Goal: Transaction & Acquisition: Purchase product/service

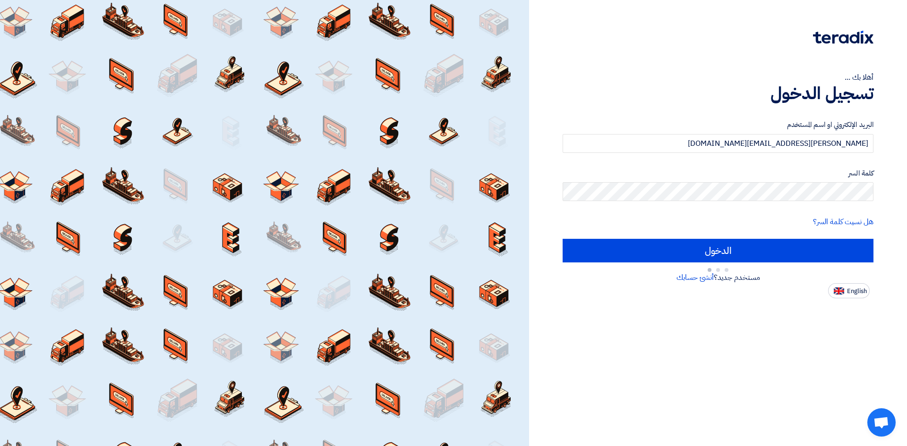
type input "Sign in"
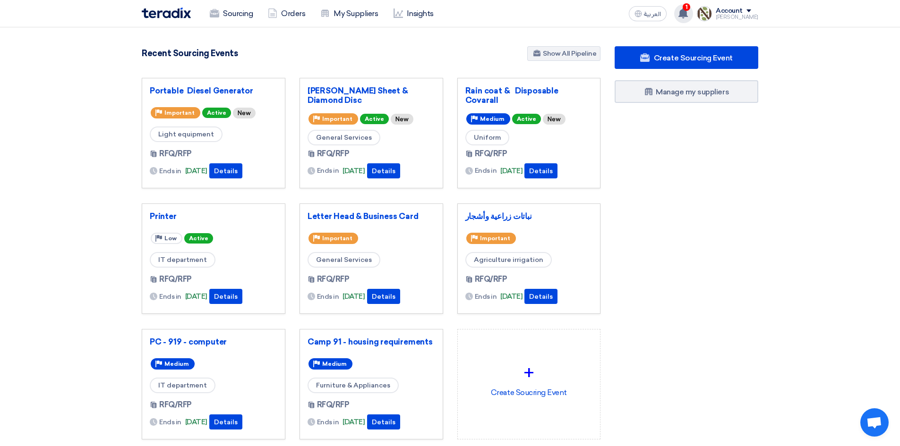
click at [686, 11] on icon at bounding box center [683, 13] width 10 height 10
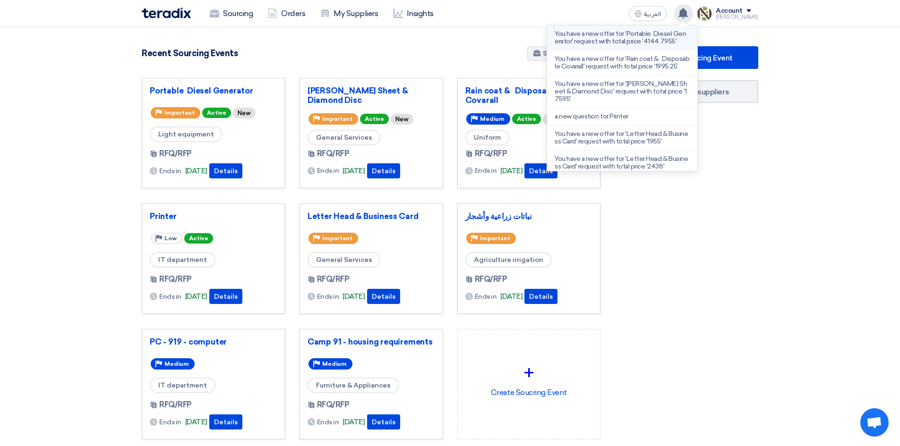
click at [581, 44] on p "You have a new offer for 'Portable Diesel Generator' request with total price '…" at bounding box center [621, 37] width 135 height 15
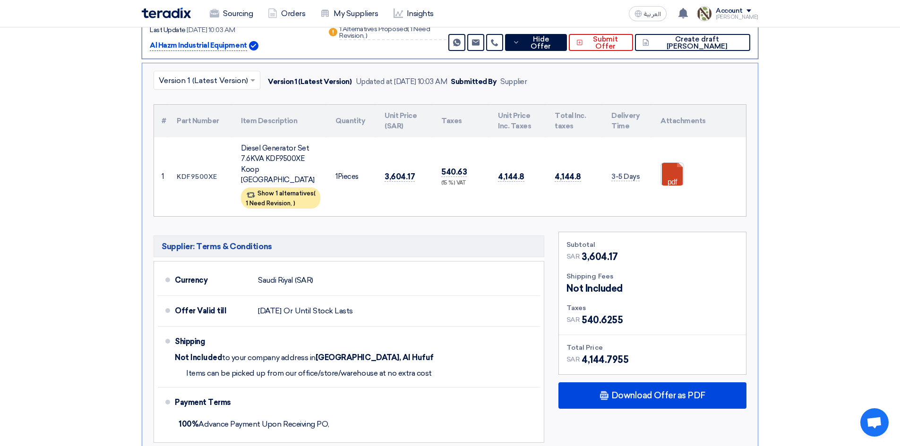
scroll to position [196, 0]
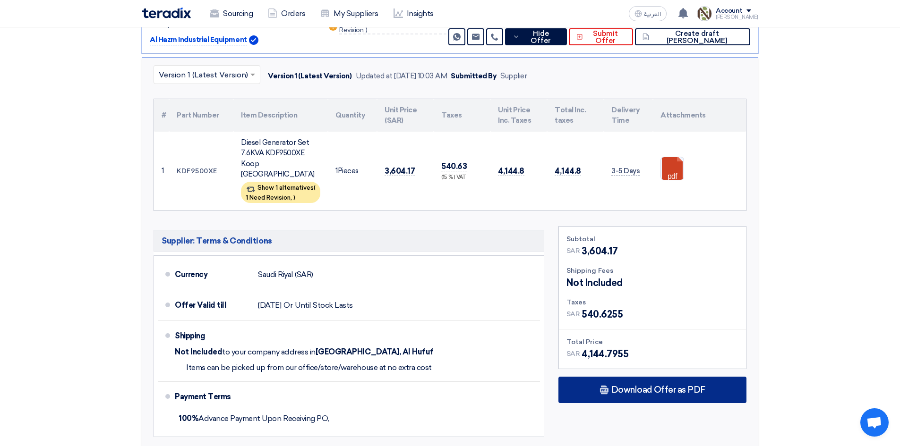
click at [668, 386] on span "Download Offer as PDF" at bounding box center [658, 390] width 94 height 9
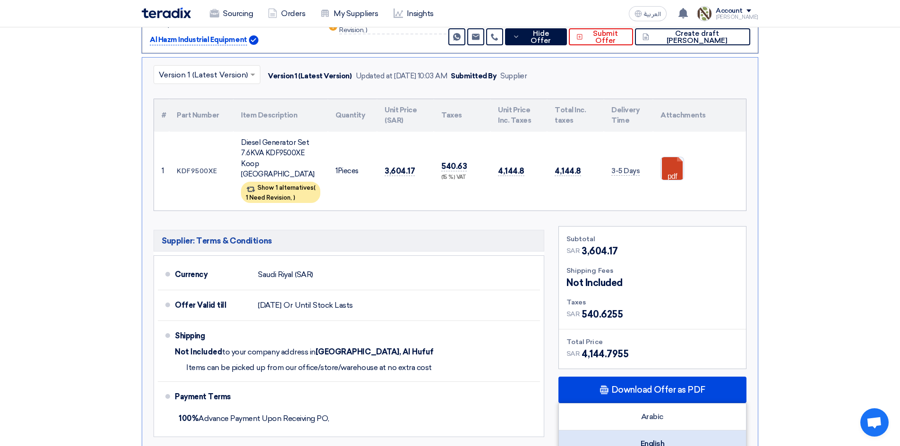
click at [662, 431] on div "English" at bounding box center [652, 444] width 187 height 26
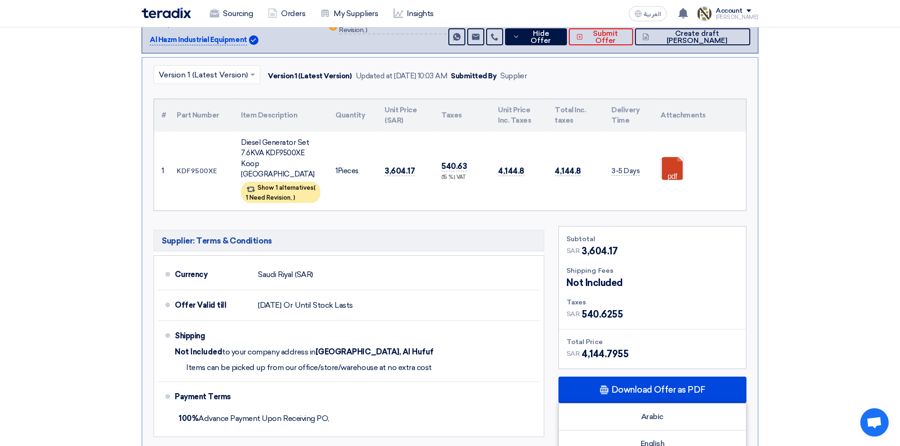
scroll to position [0, 0]
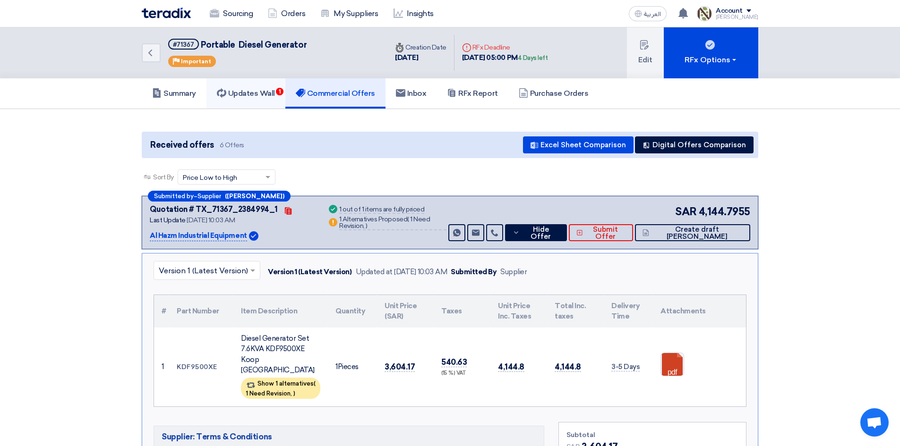
click at [260, 92] on h5 "Updates Wall 1" at bounding box center [246, 93] width 58 height 9
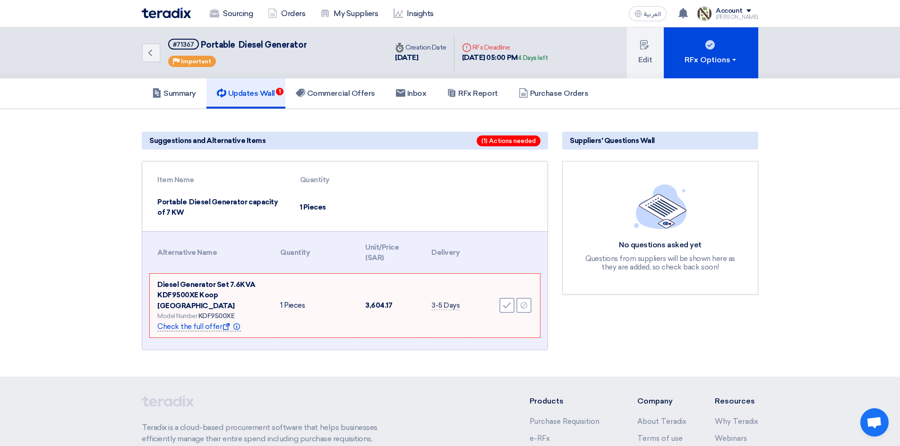
click at [191, 323] on span "Check the full offer Show offer Info" at bounding box center [199, 327] width 84 height 9
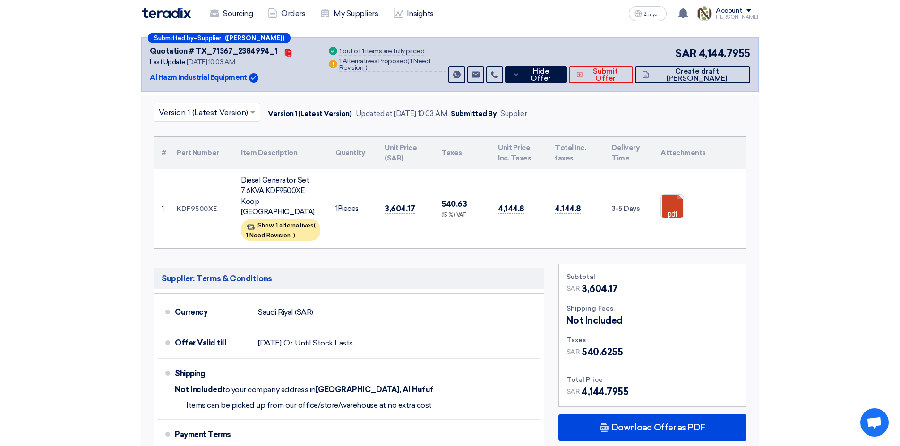
scroll to position [243, 0]
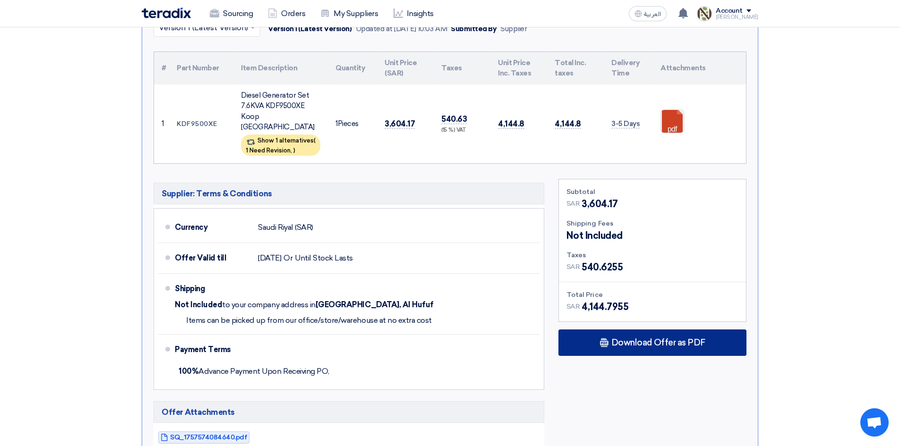
click at [647, 339] on span "Download Offer as PDF" at bounding box center [658, 343] width 94 height 9
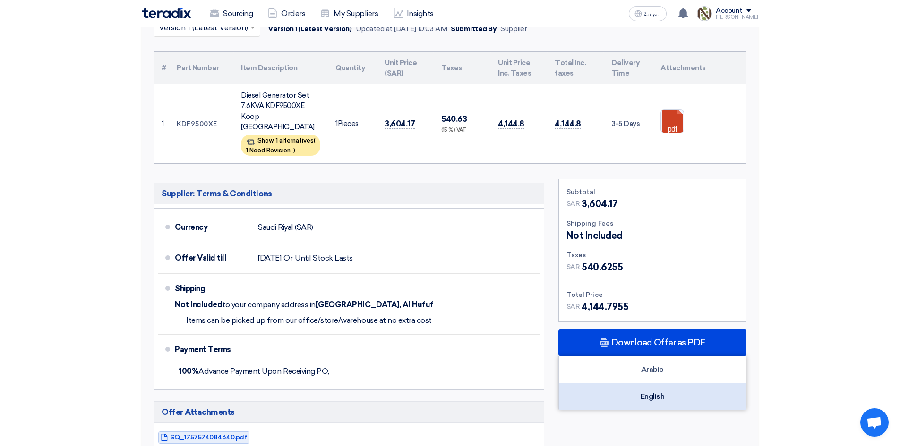
click at [636, 383] on div "English" at bounding box center [652, 396] width 187 height 26
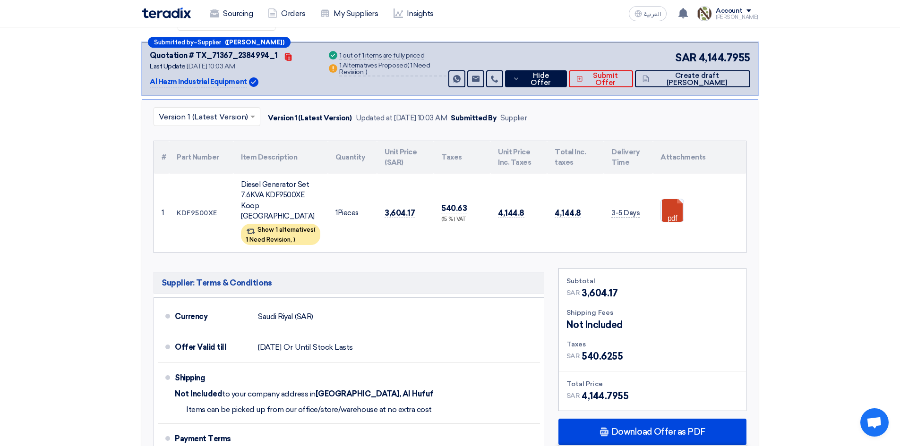
scroll to position [7, 0]
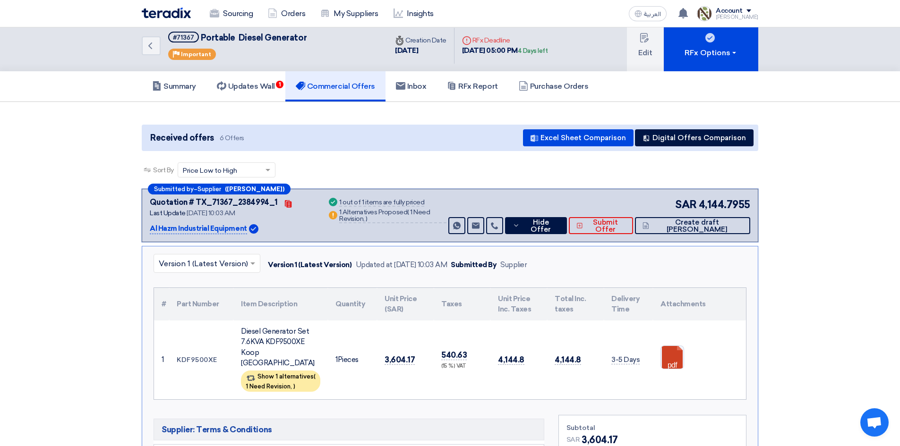
click at [264, 70] on div "Back #71367 Portable Diesel Generator Priority Important" at bounding box center [265, 45] width 246 height 51
click at [260, 92] on link "Updates Wall 1" at bounding box center [245, 86] width 79 height 30
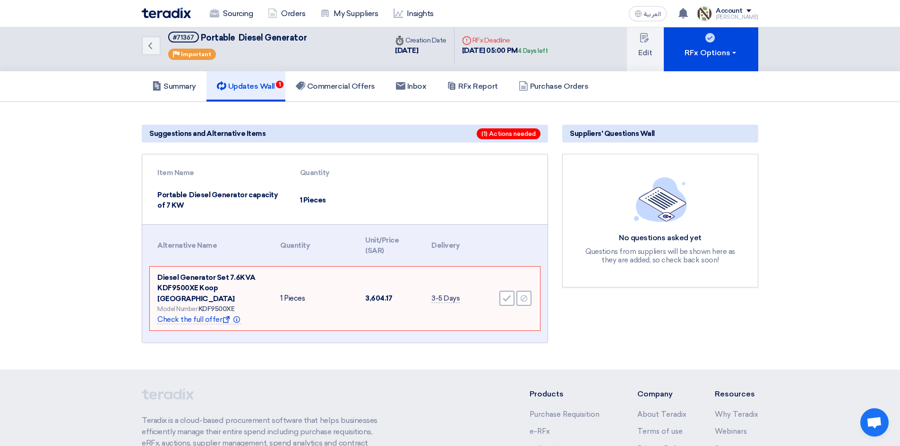
click at [499, 138] on span "(1) Actions needed" at bounding box center [509, 133] width 64 height 11
click at [502, 296] on div "Accept" at bounding box center [506, 298] width 15 height 15
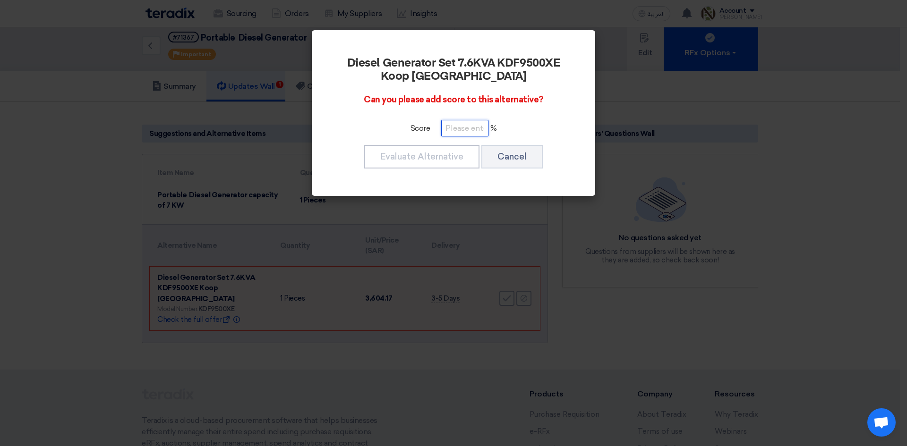
click at [447, 133] on input "number" at bounding box center [464, 128] width 47 height 17
type input "50"
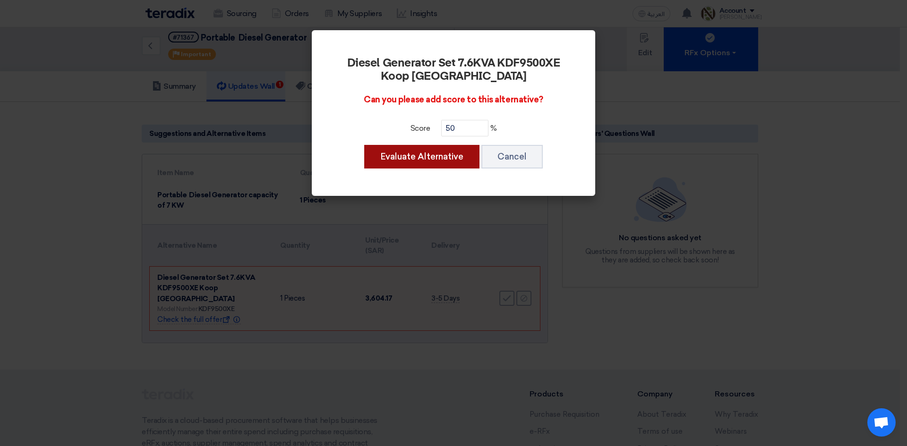
click at [414, 161] on button "Evaluate Alternative" at bounding box center [421, 157] width 115 height 24
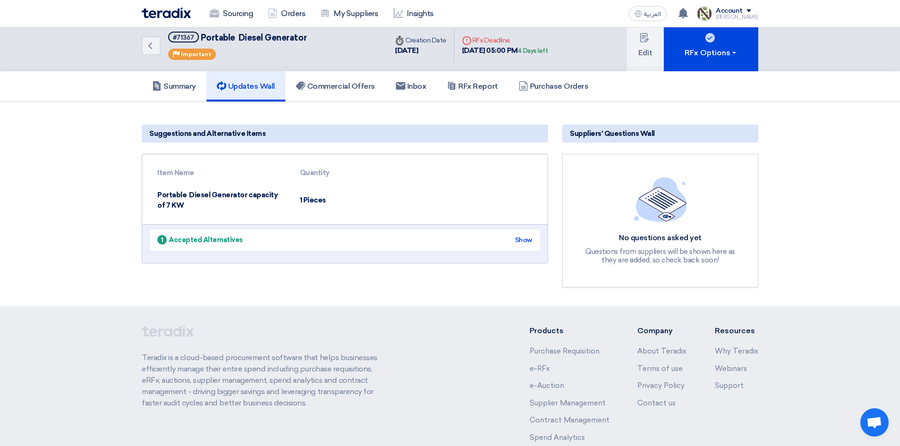
click at [176, 6] on div "Sourcing Orders My Suppliers Insights" at bounding box center [327, 13] width 370 height 21
click at [176, 19] on div "Sourcing Orders My Suppliers Insights" at bounding box center [327, 13] width 370 height 21
click at [176, 20] on div "Sourcing Orders My Suppliers Insights" at bounding box center [327, 13] width 370 height 21
click at [177, 12] on img at bounding box center [166, 13] width 49 height 11
